Goal: Task Accomplishment & Management: Complete application form

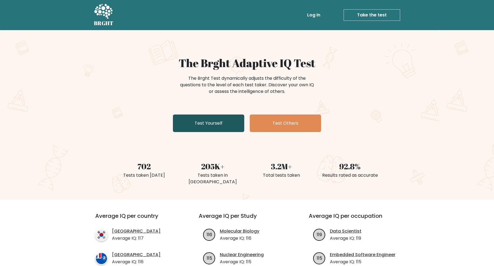
click at [209, 124] on link "Test Yourself" at bounding box center [208, 124] width 71 height 18
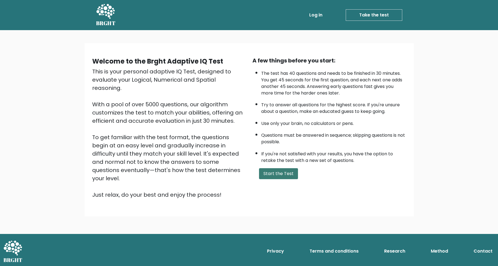
click at [280, 169] on button "Start the Test" at bounding box center [278, 173] width 39 height 11
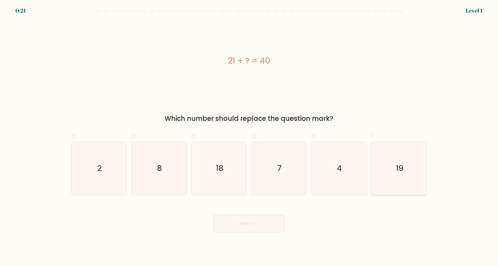
drag, startPoint x: 400, startPoint y: 173, endPoint x: 394, endPoint y: 171, distance: 6.7
click at [400, 173] on text "19" at bounding box center [399, 168] width 7 height 11
click at [249, 137] on input "f. 19" at bounding box center [249, 135] width 0 height 4
radio input "true"
click at [256, 223] on icon at bounding box center [253, 223] width 7 height 3
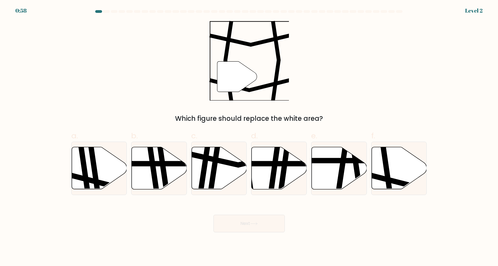
drag, startPoint x: 392, startPoint y: 177, endPoint x: 381, endPoint y: 104, distance: 73.8
click at [380, 104] on form at bounding box center [249, 121] width 498 height 222
click at [426, 102] on div "" Which figure should replace the white area?" at bounding box center [249, 72] width 362 height 103
drag, startPoint x: 393, startPoint y: 176, endPoint x: 396, endPoint y: 176, distance: 3.1
click at [393, 176] on icon at bounding box center [399, 168] width 55 height 42
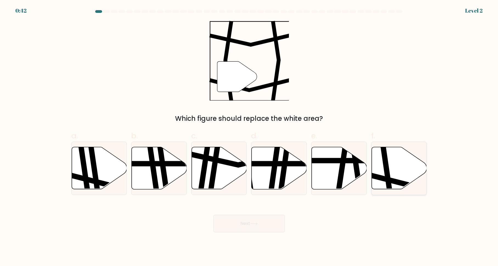
click at [249, 137] on input "f." at bounding box center [249, 135] width 0 height 4
radio input "true"
click at [258, 218] on button "Next" at bounding box center [248, 224] width 71 height 18
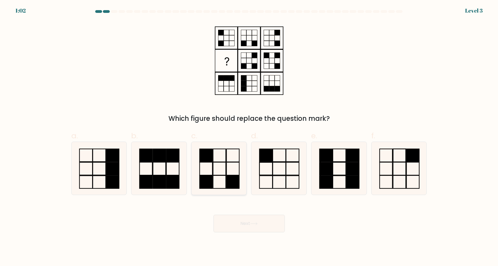
click at [217, 171] on icon at bounding box center [219, 168] width 53 height 53
click at [249, 137] on input "c." at bounding box center [249, 135] width 0 height 4
radio input "true"
click at [247, 223] on button "Next" at bounding box center [248, 224] width 71 height 18
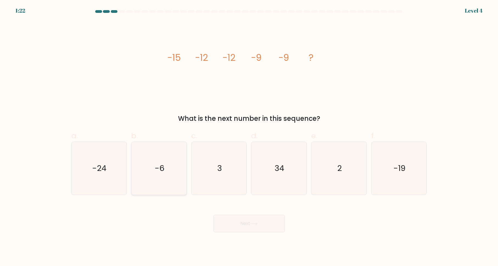
click at [165, 161] on icon "-6" at bounding box center [158, 168] width 53 height 53
click at [249, 137] on input "b. -6" at bounding box center [249, 135] width 0 height 4
radio input "true"
click at [252, 221] on button "Next" at bounding box center [248, 224] width 71 height 18
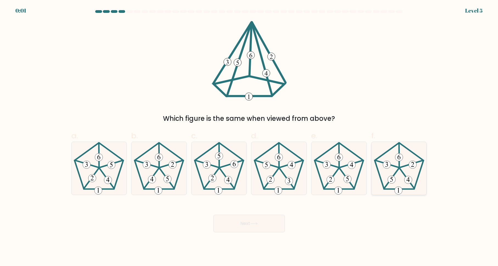
click at [405, 154] on icon at bounding box center [399, 168] width 53 height 53
click at [249, 137] on input "f." at bounding box center [249, 135] width 0 height 4
radio input "true"
click at [252, 232] on button "Next" at bounding box center [248, 224] width 71 height 18
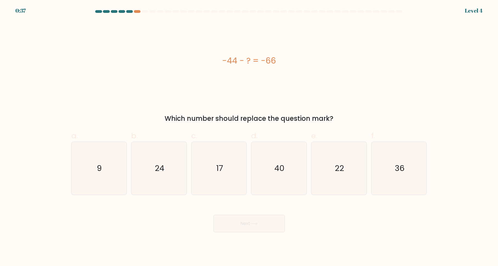
click at [391, 103] on div "-44 - ? = -66 Which number should replace the question mark?" at bounding box center [249, 72] width 362 height 103
click at [335, 167] on text "22" at bounding box center [339, 168] width 9 height 11
click at [249, 137] on input "e. 22" at bounding box center [249, 135] width 0 height 4
radio input "true"
click at [260, 228] on button "Next" at bounding box center [248, 224] width 71 height 18
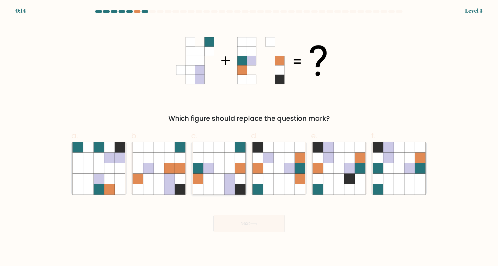
click at [231, 171] on icon at bounding box center [229, 168] width 10 height 10
click at [249, 137] on input "c." at bounding box center [249, 135] width 0 height 4
radio input "true"
click at [255, 226] on button "Next" at bounding box center [248, 224] width 71 height 18
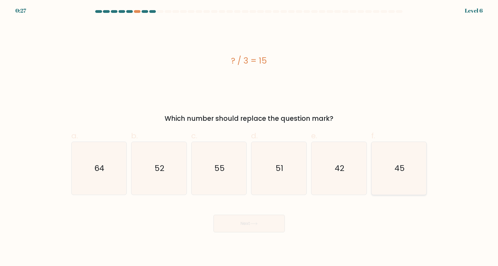
click at [383, 163] on icon "45" at bounding box center [399, 168] width 53 height 53
click at [249, 137] on input "f. 45" at bounding box center [249, 135] width 0 height 4
radio input "true"
click at [235, 224] on button "Next" at bounding box center [248, 224] width 71 height 18
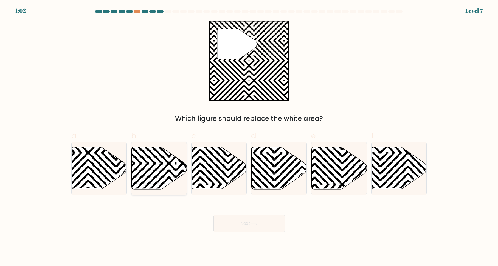
click at [153, 166] on icon at bounding box center [175, 191] width 111 height 111
click at [249, 137] on input "b." at bounding box center [249, 135] width 0 height 4
radio input "true"
click at [244, 221] on button "Next" at bounding box center [248, 224] width 71 height 18
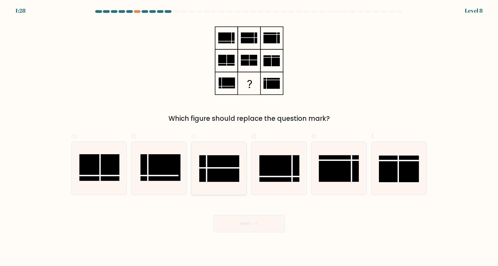
click at [214, 168] on line at bounding box center [219, 168] width 40 height 0
click at [249, 137] on input "c." at bounding box center [249, 135] width 0 height 4
radio input "true"
click at [267, 227] on button "Next" at bounding box center [248, 224] width 71 height 18
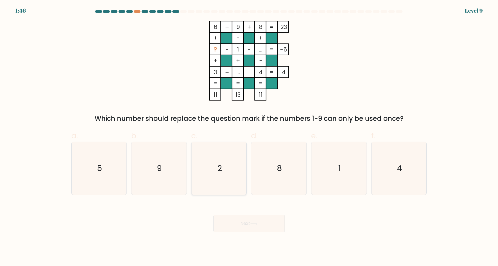
click at [222, 165] on icon "2" at bounding box center [219, 168] width 53 height 53
click at [249, 137] on input "c. 2" at bounding box center [249, 135] width 0 height 4
radio input "true"
click at [247, 228] on button "Next" at bounding box center [248, 224] width 71 height 18
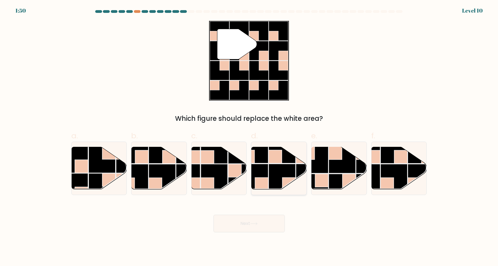
click at [292, 172] on rect at bounding box center [282, 177] width 27 height 27
click at [249, 137] on input "d." at bounding box center [249, 135] width 0 height 4
radio input "true"
drag, startPoint x: 256, startPoint y: 222, endPoint x: 258, endPoint y: 219, distance: 4.3
click at [257, 222] on icon at bounding box center [253, 223] width 7 height 3
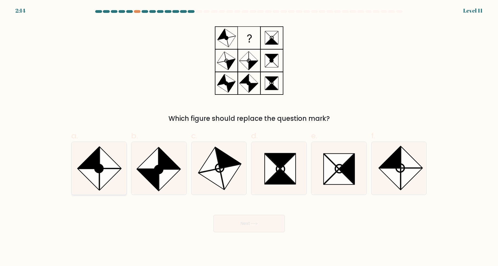
click at [103, 170] on circle at bounding box center [99, 169] width 12 height 12
click at [249, 137] on input "a." at bounding box center [249, 135] width 0 height 4
radio input "true"
click at [252, 226] on button "Next" at bounding box center [248, 224] width 71 height 18
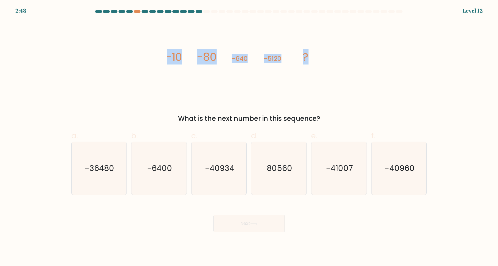
drag, startPoint x: 167, startPoint y: 57, endPoint x: 311, endPoint y: 61, distance: 143.5
click at [311, 61] on icon "image/svg+xml -10 -80 -640 -5120 ?" at bounding box center [249, 61] width 165 height 80
click at [312, 83] on icon "image/svg+xml -10 -80 -640 -5120 ?" at bounding box center [249, 61] width 165 height 80
click at [402, 175] on icon "-40960" at bounding box center [399, 168] width 53 height 53
click at [249, 137] on input "f. -40960" at bounding box center [249, 135] width 0 height 4
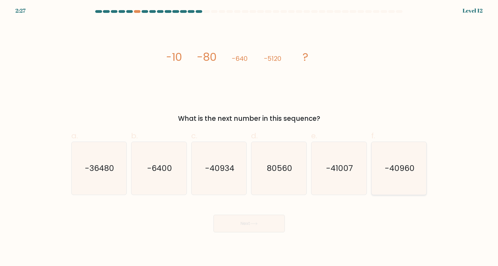
radio input "true"
click at [269, 223] on button "Next" at bounding box center [248, 224] width 71 height 18
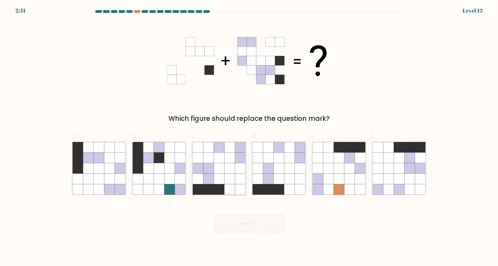
click at [230, 164] on icon at bounding box center [229, 168] width 10 height 10
click at [249, 137] on input "c." at bounding box center [249, 135] width 0 height 4
radio input "true"
click at [246, 222] on button "Next" at bounding box center [248, 224] width 71 height 18
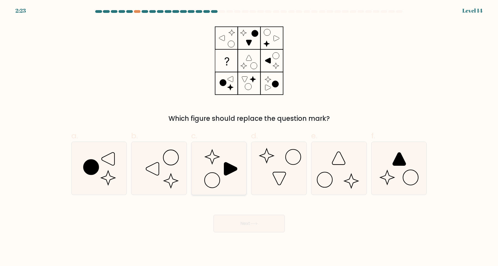
click at [226, 175] on icon at bounding box center [230, 169] width 13 height 13
click at [249, 137] on input "c." at bounding box center [249, 135] width 0 height 4
radio input "true"
click at [246, 225] on button "Next" at bounding box center [248, 224] width 71 height 18
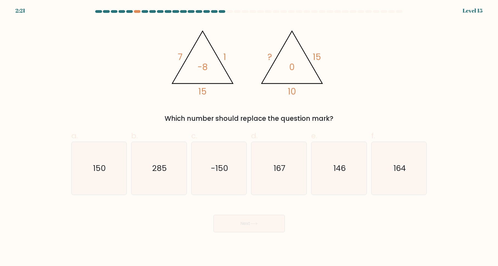
click at [417, 27] on div "@import url('https://fonts.googleapis.com/css?family=Abril+Fatface:400,100,100i…" at bounding box center [249, 72] width 362 height 103
click at [120, 168] on icon "150" at bounding box center [98, 168] width 53 height 53
click at [249, 137] on input "a. 150" at bounding box center [249, 135] width 0 height 4
radio input "true"
click at [255, 225] on button "Next" at bounding box center [248, 224] width 71 height 18
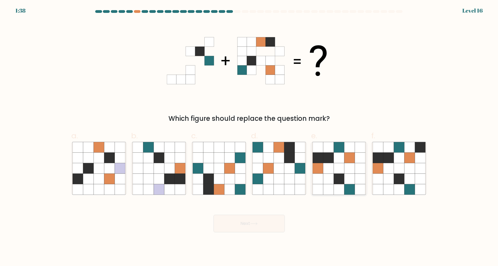
click at [341, 157] on icon at bounding box center [339, 158] width 10 height 10
click at [249, 137] on input "e." at bounding box center [249, 135] width 0 height 4
radio input "true"
click at [252, 226] on button "Next" at bounding box center [248, 224] width 71 height 18
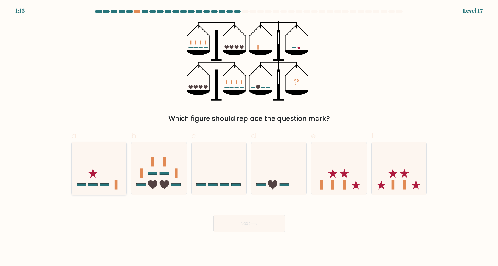
click at [88, 182] on icon at bounding box center [99, 169] width 55 height 46
click at [249, 137] on input "a." at bounding box center [249, 135] width 0 height 4
radio input "true"
click at [252, 222] on icon at bounding box center [253, 223] width 7 height 3
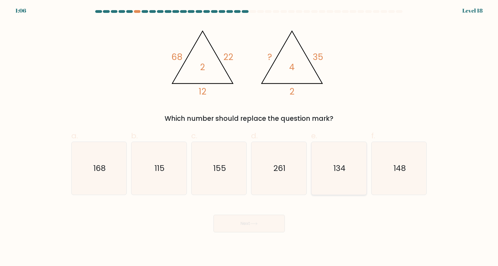
click at [333, 176] on icon "134" at bounding box center [338, 168] width 53 height 53
click at [249, 137] on input "e. 134" at bounding box center [249, 135] width 0 height 4
radio input "true"
click at [255, 223] on icon at bounding box center [253, 223] width 7 height 3
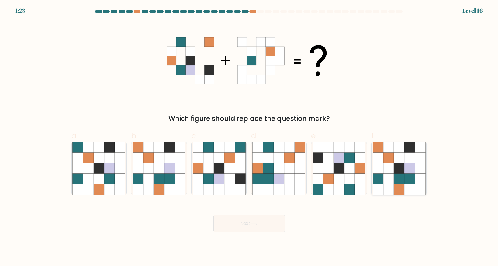
click at [399, 159] on icon at bounding box center [399, 158] width 10 height 10
click at [249, 137] on input "f." at bounding box center [249, 135] width 0 height 4
radio input "true"
click at [247, 221] on button "Next" at bounding box center [248, 224] width 71 height 18
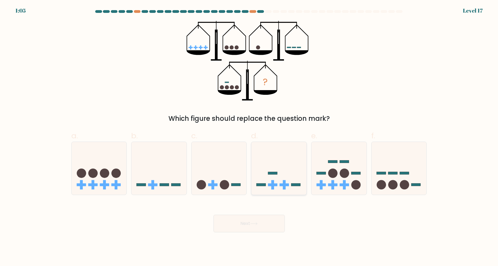
click at [278, 183] on icon at bounding box center [278, 169] width 55 height 46
click at [249, 137] on input "d." at bounding box center [249, 135] width 0 height 4
radio input "true"
click at [257, 224] on icon at bounding box center [253, 223] width 7 height 3
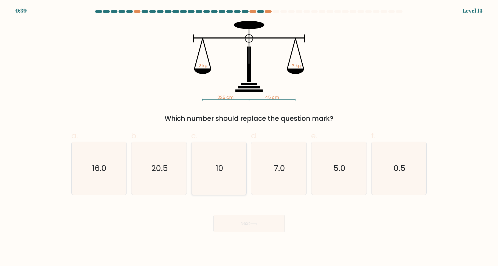
drag, startPoint x: 386, startPoint y: 103, endPoint x: 231, endPoint y: 169, distance: 169.4
click at [231, 169] on icon "10" at bounding box center [219, 168] width 53 height 53
click at [249, 137] on input "c. 10" at bounding box center [249, 135] width 0 height 4
radio input "true"
click at [249, 226] on button "Next" at bounding box center [248, 224] width 71 height 18
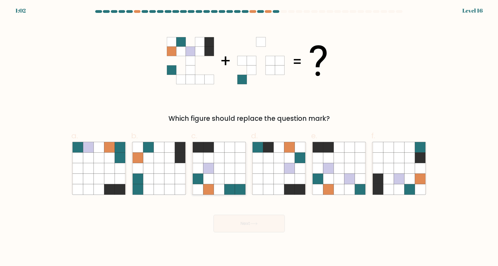
click at [228, 163] on icon at bounding box center [229, 168] width 10 height 10
click at [249, 137] on input "c." at bounding box center [249, 135] width 0 height 4
radio input "true"
click at [253, 224] on icon at bounding box center [253, 223] width 7 height 3
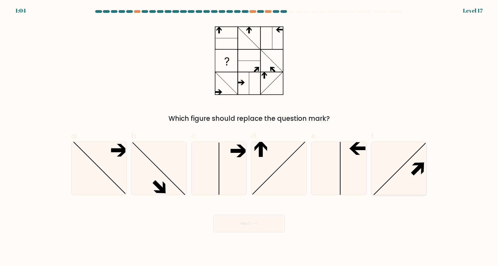
click at [401, 178] on icon at bounding box center [399, 168] width 53 height 53
click at [249, 137] on input "f." at bounding box center [249, 135] width 0 height 4
radio input "true"
click at [257, 227] on button "Next" at bounding box center [248, 224] width 71 height 18
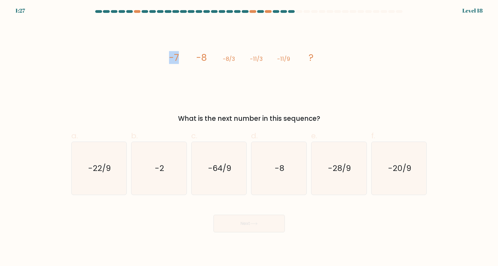
drag, startPoint x: 177, startPoint y: 64, endPoint x: 142, endPoint y: 57, distance: 36.0
click at [167, 58] on icon "image/svg+xml -7 -8 -8/3 -11/3 -11/9 ?" at bounding box center [249, 61] width 165 height 80
click at [146, 65] on div "image/svg+xml -7 -8 -8/3 -11/3 -11/9 ? What is the next number in this sequence?" at bounding box center [249, 72] width 362 height 103
click at [166, 64] on div "image/svg+xml -7 -8 -8/3 -11/3 -11/9 ? What is the next number in this sequence?" at bounding box center [249, 72] width 362 height 103
drag, startPoint x: 170, startPoint y: 58, endPoint x: 314, endPoint y: 57, distance: 143.5
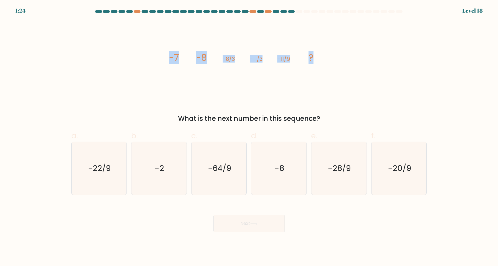
click at [314, 57] on icon "image/svg+xml -7 -8 -8/3 -11/3 -11/9 ?" at bounding box center [249, 61] width 165 height 80
copy g "-7 -8 -8/3 -11/3 -11/9 ?"
click at [392, 163] on icon "-20/9" at bounding box center [399, 168] width 53 height 53
click at [249, 137] on input "f. -20/9" at bounding box center [249, 135] width 0 height 4
radio input "true"
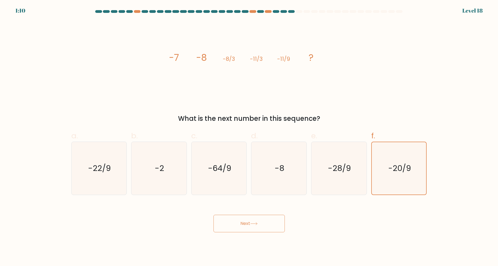
click at [266, 225] on button "Next" at bounding box center [248, 224] width 71 height 18
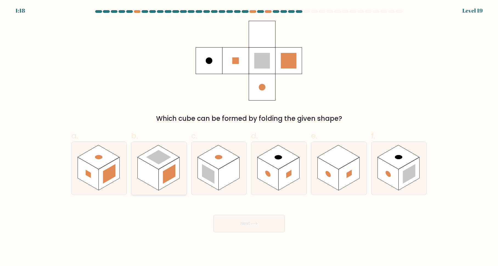
click at [157, 180] on rect at bounding box center [148, 173] width 21 height 33
click at [249, 137] on input "b." at bounding box center [249, 135] width 0 height 4
radio input "true"
click at [254, 219] on button "Next" at bounding box center [248, 224] width 71 height 18
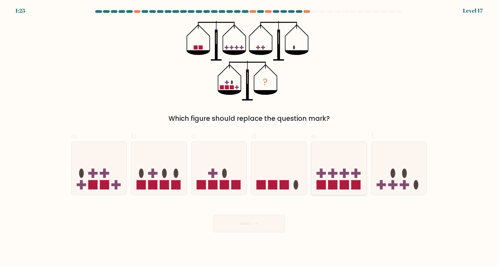
click at [351, 173] on icon at bounding box center [338, 169] width 55 height 46
click at [249, 137] on input "e." at bounding box center [249, 135] width 0 height 4
radio input "true"
click at [102, 167] on icon at bounding box center [99, 169] width 55 height 46
click at [249, 137] on input "a." at bounding box center [249, 135] width 0 height 4
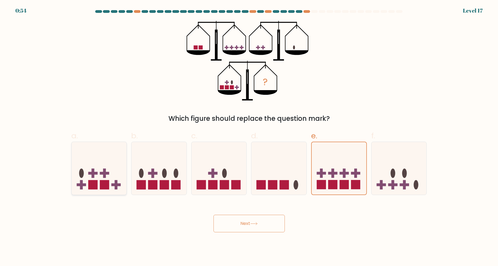
radio input "true"
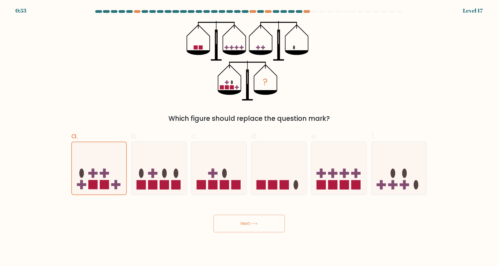
click at [258, 224] on icon at bounding box center [253, 223] width 7 height 3
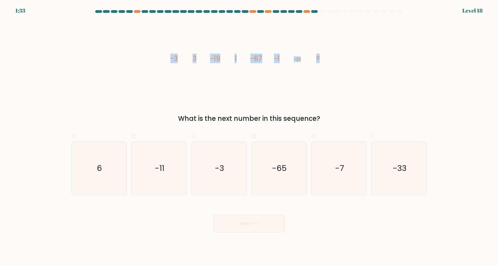
drag, startPoint x: 167, startPoint y: 58, endPoint x: 324, endPoint y: 59, distance: 156.6
click at [324, 59] on icon "image/svg+xml -3 3 -19 1 -67 -1 -211 ?" at bounding box center [249, 61] width 165 height 80
copy g "-3 3 -19 1 -67 -1 -211 ?"
click at [302, 96] on icon "image/svg+xml -3 3 -19 1 -67 -1 -211 ?" at bounding box center [249, 61] width 165 height 80
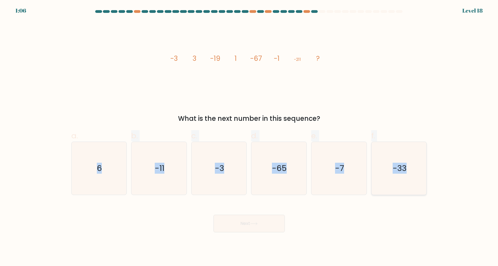
drag, startPoint x: 94, startPoint y: 165, endPoint x: 392, endPoint y: 166, distance: 298.2
click at [407, 177] on div "a. 6 b. -11 c." at bounding box center [249, 160] width 360 height 69
copy div "6 b. -11 c. -3 d. -65 e. -7 f. -33"
drag, startPoint x: 168, startPoint y: 223, endPoint x: 171, endPoint y: 219, distance: 4.9
click at [170, 221] on div "Next" at bounding box center [249, 217] width 362 height 31
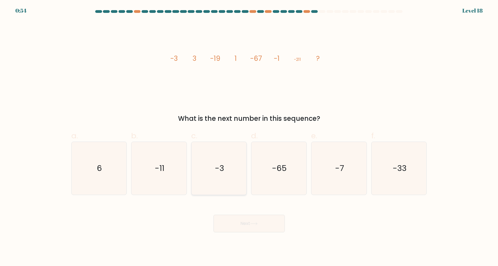
drag, startPoint x: 227, startPoint y: 170, endPoint x: 224, endPoint y: 175, distance: 5.7
click at [227, 170] on icon "-3" at bounding box center [219, 168] width 53 height 53
click at [249, 137] on input "c. -3" at bounding box center [249, 135] width 0 height 4
radio input "true"
click at [252, 224] on icon at bounding box center [253, 223] width 7 height 3
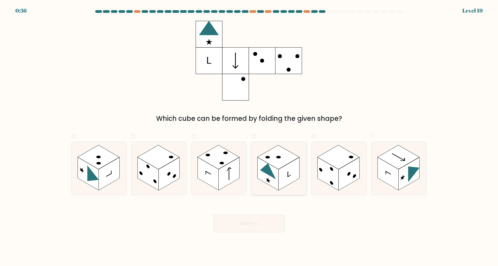
click at [282, 164] on rect at bounding box center [278, 157] width 42 height 24
click at [249, 137] on input "d." at bounding box center [249, 135] width 0 height 4
radio input "true"
click at [254, 222] on icon at bounding box center [253, 223] width 7 height 3
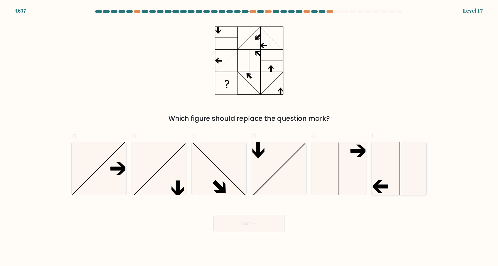
click at [393, 166] on icon at bounding box center [399, 168] width 53 height 53
click at [249, 137] on input "f." at bounding box center [249, 135] width 0 height 4
radio input "true"
click at [242, 220] on button "Next" at bounding box center [248, 224] width 71 height 18
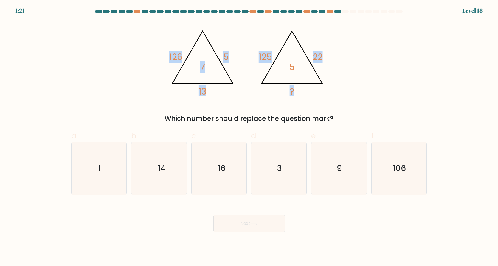
drag, startPoint x: 150, startPoint y: 31, endPoint x: 322, endPoint y: 88, distance: 180.7
click at [309, 97] on div "@import url('https://fonts.googleapis.com/css?family=Abril+Fatface:400,100,100i…" at bounding box center [249, 72] width 362 height 103
click at [357, 81] on div "@import url('https://fonts.googleapis.com/css?family=Abril+Fatface:400,100,100i…" at bounding box center [249, 72] width 362 height 103
drag, startPoint x: 213, startPoint y: 163, endPoint x: 215, endPoint y: 162, distance: 2.8
click at [213, 162] on icon "-16" at bounding box center [219, 168] width 53 height 53
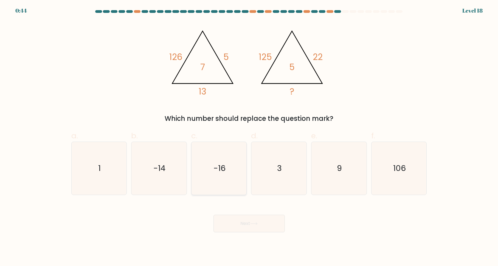
click at [249, 137] on input "c. -16" at bounding box center [249, 135] width 0 height 4
radio input "true"
click at [242, 227] on button "Next" at bounding box center [248, 224] width 71 height 18
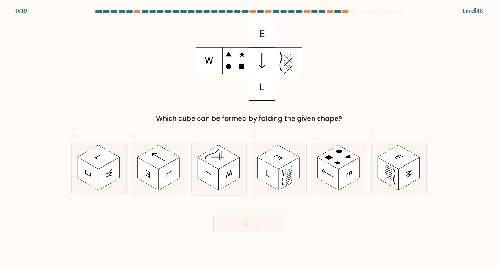
click at [227, 177] on rect at bounding box center [229, 173] width 21 height 33
click at [249, 137] on input "c." at bounding box center [249, 135] width 0 height 4
radio input "true"
click at [247, 222] on button "Next" at bounding box center [248, 224] width 71 height 18
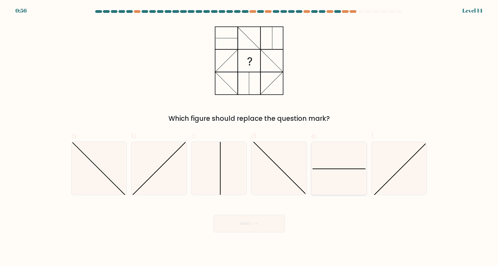
click at [346, 167] on icon at bounding box center [338, 168] width 53 height 53
click at [249, 137] on input "e." at bounding box center [249, 135] width 0 height 4
radio input "true"
click at [246, 223] on button "Next" at bounding box center [248, 224] width 71 height 18
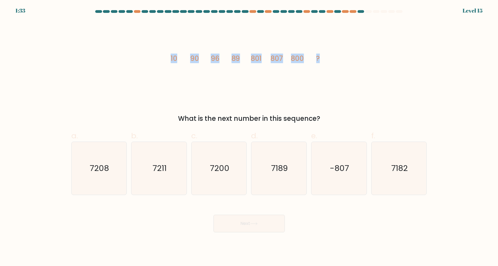
drag, startPoint x: 170, startPoint y: 55, endPoint x: 326, endPoint y: 60, distance: 156.4
click at [326, 60] on icon "image/svg+xml 10 90 96 89 801 807 800 ?" at bounding box center [249, 61] width 165 height 80
copy g "10 90 96 89 801 807 800 ?"
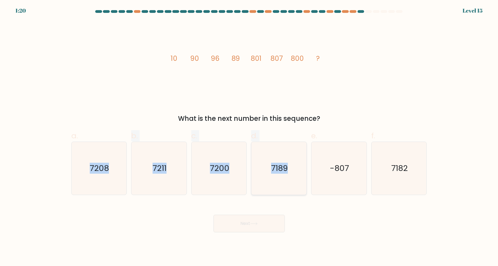
drag, startPoint x: 85, startPoint y: 166, endPoint x: 302, endPoint y: 176, distance: 217.2
click at [302, 176] on div "a. 7208 b. 7211 c." at bounding box center [249, 160] width 360 height 69
click at [407, 240] on body "1:19 Level 15" at bounding box center [249, 133] width 498 height 266
drag, startPoint x: 49, startPoint y: 129, endPoint x: 424, endPoint y: 175, distance: 377.8
click at [424, 175] on form at bounding box center [249, 121] width 498 height 222
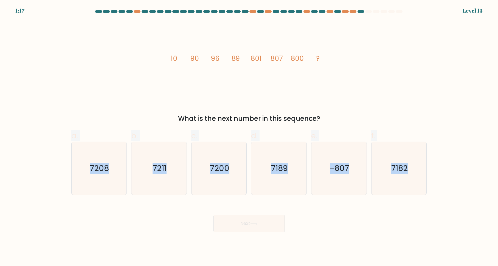
copy div "a. 7208 b. 7211 c. 7200 d. 7189 e. -807 f. 7182"
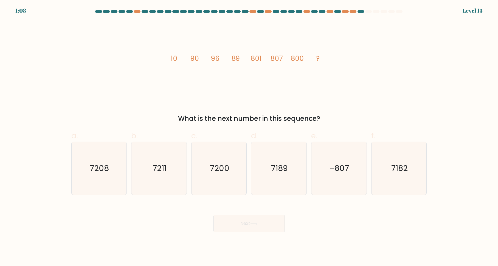
click at [143, 223] on div "Next" at bounding box center [249, 217] width 362 height 31
click at [113, 171] on icon "7208" at bounding box center [98, 168] width 53 height 53
click at [249, 137] on input "a. 7208" at bounding box center [249, 135] width 0 height 4
radio input "true"
click at [246, 222] on button "Next" at bounding box center [248, 224] width 71 height 18
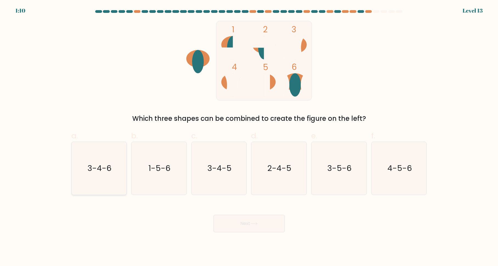
click at [84, 171] on icon "3-4-6" at bounding box center [98, 168] width 53 height 53
click at [249, 137] on input "a. 3-4-6" at bounding box center [249, 135] width 0 height 4
radio input "true"
click at [241, 223] on button "Next" at bounding box center [248, 224] width 71 height 18
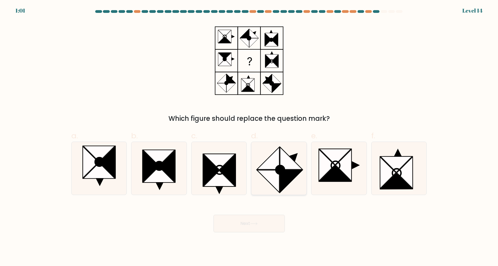
click at [278, 163] on icon at bounding box center [268, 158] width 22 height 22
click at [249, 137] on input "d." at bounding box center [249, 135] width 0 height 4
radio input "true"
drag, startPoint x: 244, startPoint y: 225, endPoint x: 243, endPoint y: 222, distance: 3.6
click at [244, 224] on button "Next" at bounding box center [248, 224] width 71 height 18
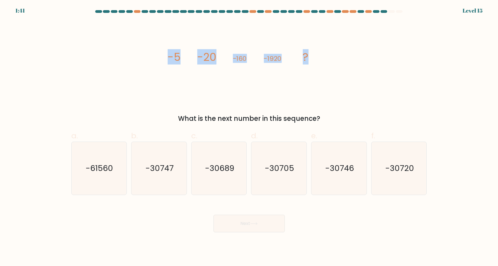
drag, startPoint x: 164, startPoint y: 58, endPoint x: 327, endPoint y: 57, distance: 163.2
click at [327, 57] on div "image/svg+xml -5 -20 -160 -1920 ? What is the next number in this sequence?" at bounding box center [249, 72] width 362 height 103
copy g "-5 -20 -160 -1920 ?"
click at [123, 240] on body "1:35 Level 15" at bounding box center [249, 133] width 498 height 266
click at [404, 173] on text "-30720" at bounding box center [399, 168] width 29 height 11
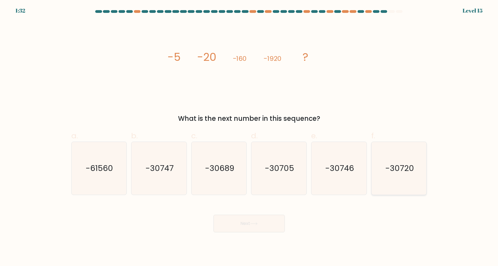
click at [249, 137] on input "f. -30720" at bounding box center [249, 135] width 0 height 4
radio input "true"
click at [250, 227] on button "Next" at bounding box center [248, 224] width 71 height 18
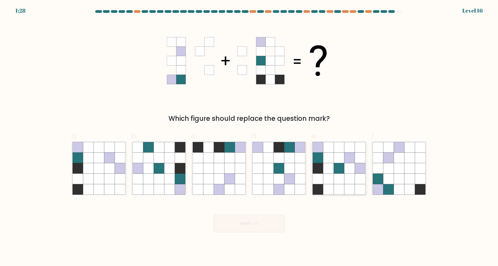
click at [325, 154] on icon at bounding box center [328, 158] width 10 height 10
click at [249, 137] on input "e." at bounding box center [249, 135] width 0 height 4
radio input "true"
click at [244, 222] on button "Next" at bounding box center [248, 224] width 71 height 18
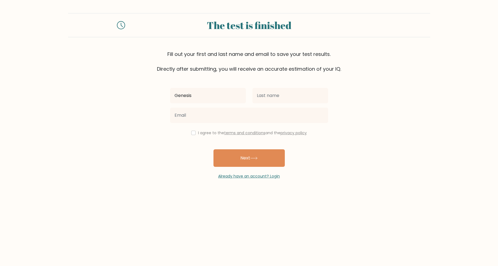
type input "Genesis"
type input "[PERSON_NAME]"
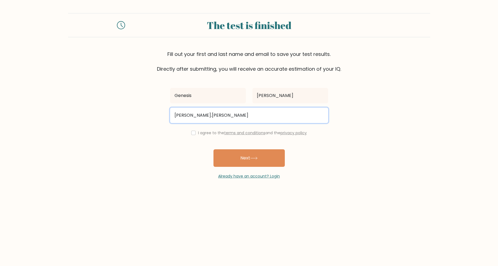
type input "[PERSON_NAME][EMAIL_ADDRESS][DOMAIN_NAME]"
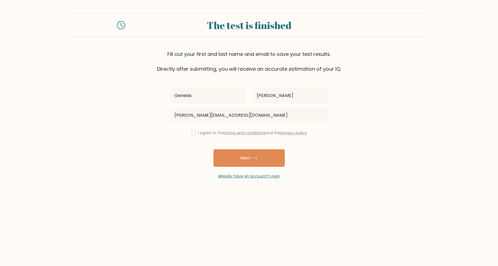
click at [193, 133] on div "I agree to the terms and conditions and the privacy policy" at bounding box center [249, 133] width 165 height 7
click at [192, 133] on input "checkbox" at bounding box center [193, 133] width 4 height 4
checkbox input "true"
click at [258, 157] on icon at bounding box center [253, 158] width 7 height 3
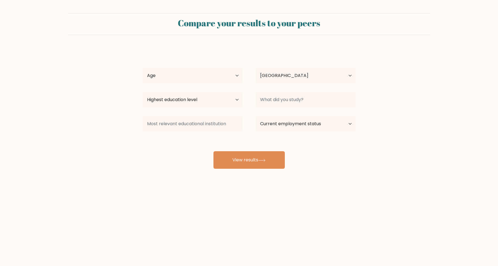
select select "PH"
click at [189, 83] on select "Age Under [DEMOGRAPHIC_DATA] [DEMOGRAPHIC_DATA] [DEMOGRAPHIC_DATA] [DEMOGRAPHIC…" at bounding box center [193, 75] width 100 height 15
select select "35_44"
click at [143, 68] on select "Age Under [DEMOGRAPHIC_DATA] [DEMOGRAPHIC_DATA] [DEMOGRAPHIC_DATA] [DEMOGRAPHIC…" at bounding box center [193, 75] width 100 height 15
click at [191, 98] on select "Highest education level No schooling Primary Lower Secondary Upper Secondary Oc…" at bounding box center [193, 99] width 100 height 15
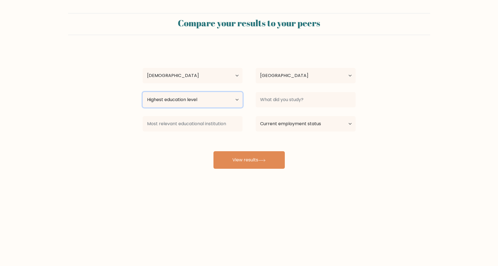
select select "masters_degree"
click at [143, 92] on select "Highest education level No schooling Primary Lower Secondary Upper Secondary Oc…" at bounding box center [193, 99] width 100 height 15
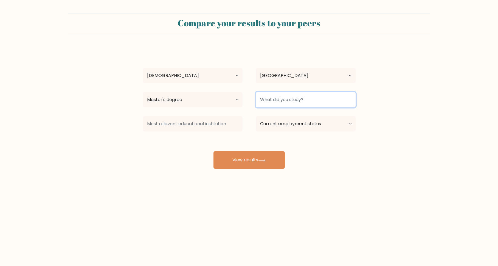
click at [275, 99] on input at bounding box center [306, 99] width 100 height 15
type input "E"
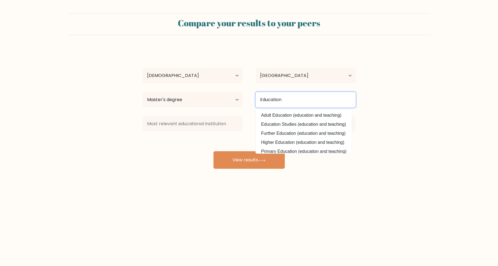
scroll to position [53, 0]
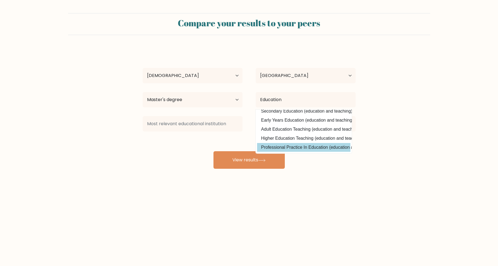
click at [318, 145] on option "Professional Practice In Education (education and teaching)" at bounding box center [303, 147] width 93 height 9
type input "Professional Practice In Education"
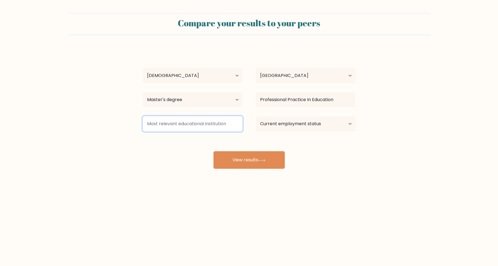
click at [214, 124] on input at bounding box center [193, 123] width 100 height 15
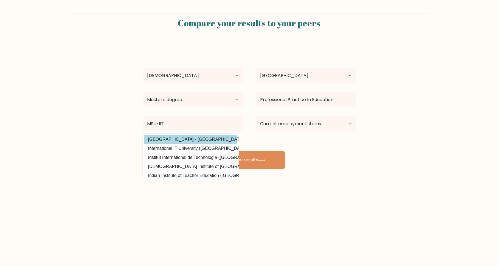
click at [207, 137] on option "[GEOGRAPHIC_DATA] - [GEOGRAPHIC_DATA] ([GEOGRAPHIC_DATA])" at bounding box center [190, 139] width 93 height 9
type input "[GEOGRAPHIC_DATA] - [GEOGRAPHIC_DATA]"
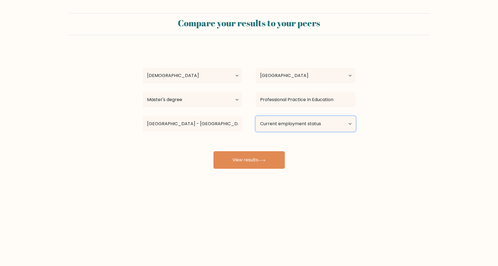
click at [284, 125] on select "Current employment status Employed Student Retired Other / prefer not to answer" at bounding box center [306, 123] width 100 height 15
select select "employed"
click at [256, 116] on select "Current employment status Employed Student Retired Other / prefer not to answer" at bounding box center [306, 123] width 100 height 15
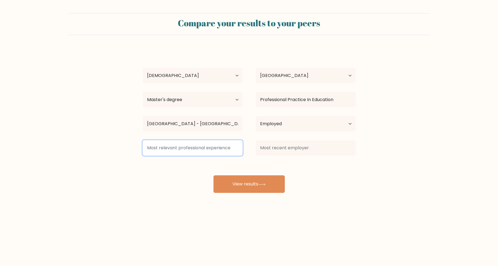
click at [192, 149] on input at bounding box center [193, 147] width 100 height 15
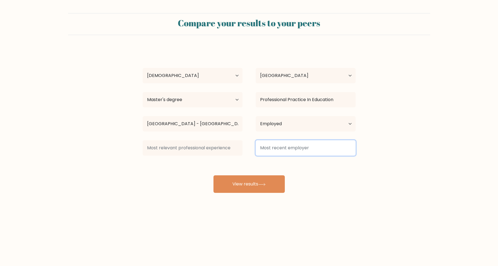
click at [296, 150] on input at bounding box center [306, 147] width 100 height 15
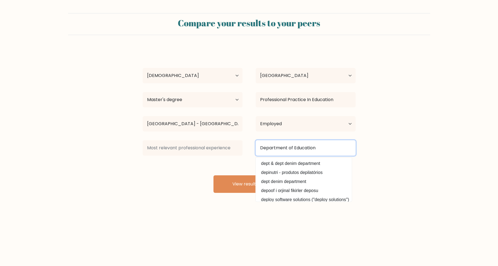
type input "Department of Education"
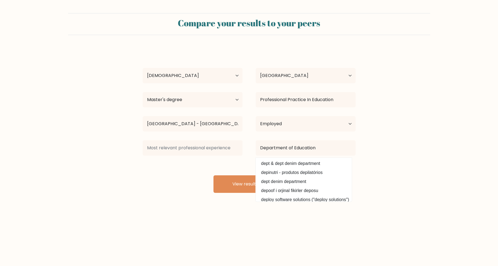
click at [428, 168] on form "Compare your results to your peers Genesis Canoy Age Under 18 years old 18-24 y…" at bounding box center [249, 103] width 498 height 180
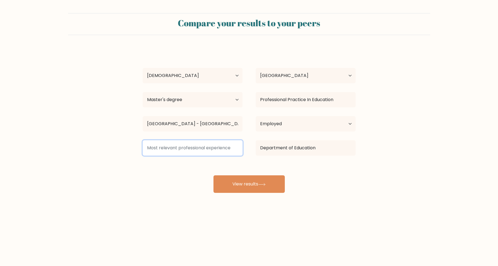
click at [153, 150] on input at bounding box center [193, 147] width 100 height 15
type input "a"
click at [204, 152] on input at bounding box center [193, 147] width 100 height 15
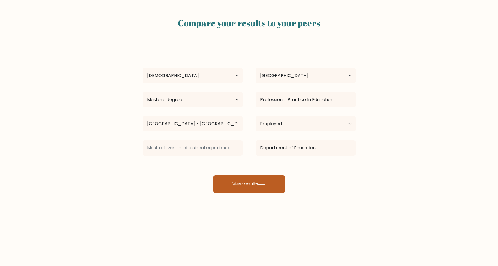
click at [248, 182] on button "View results" at bounding box center [248, 185] width 71 height 18
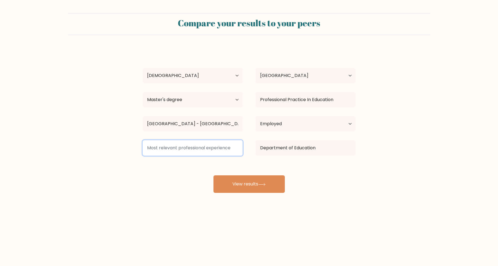
click at [201, 143] on input at bounding box center [193, 147] width 100 height 15
type input "Teacher"
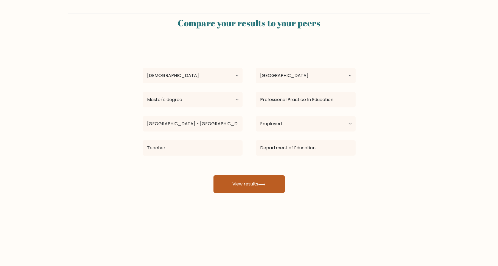
click at [236, 186] on button "View results" at bounding box center [248, 185] width 71 height 18
